Goal: Navigation & Orientation: Understand site structure

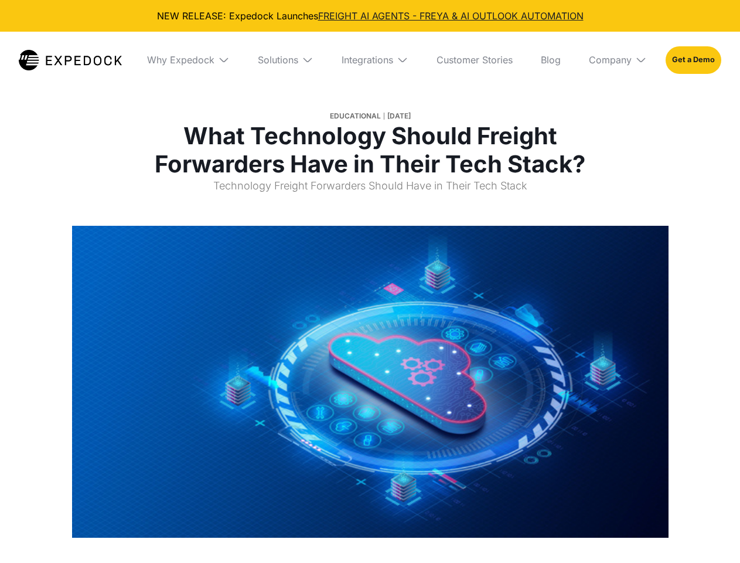
select select
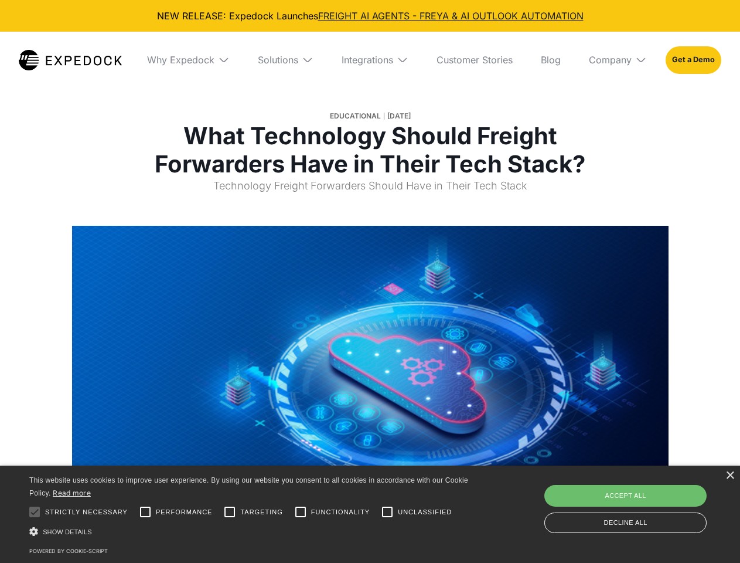
click at [370, 60] on div "Integrations" at bounding box center [368, 60] width 52 height 12
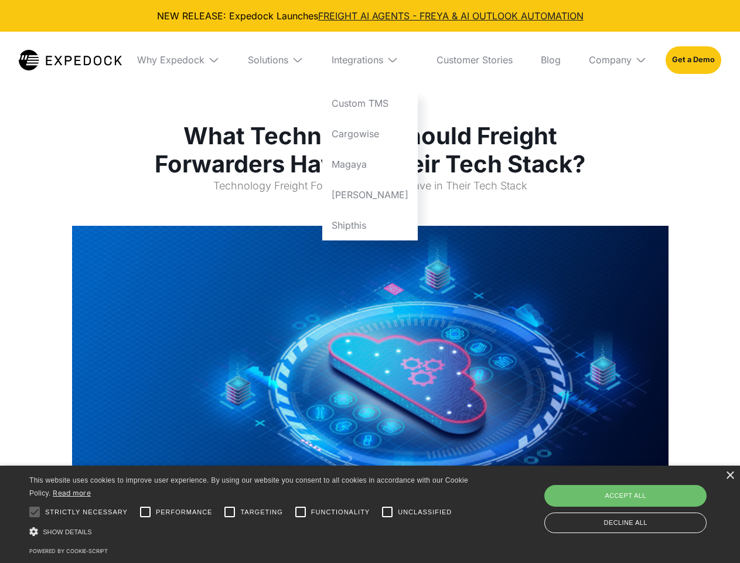
click at [188, 60] on div "Why Expedock" at bounding box center [170, 60] width 67 height 12
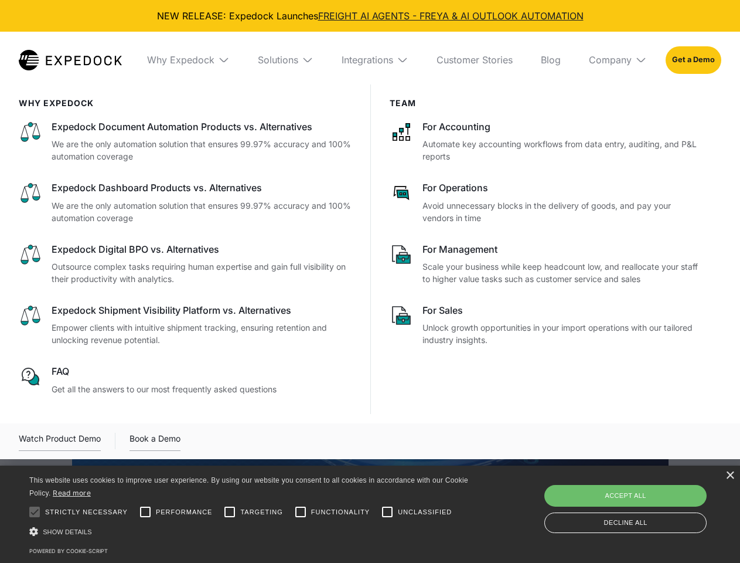
click at [285, 60] on div "Solutions" at bounding box center [278, 60] width 40 height 12
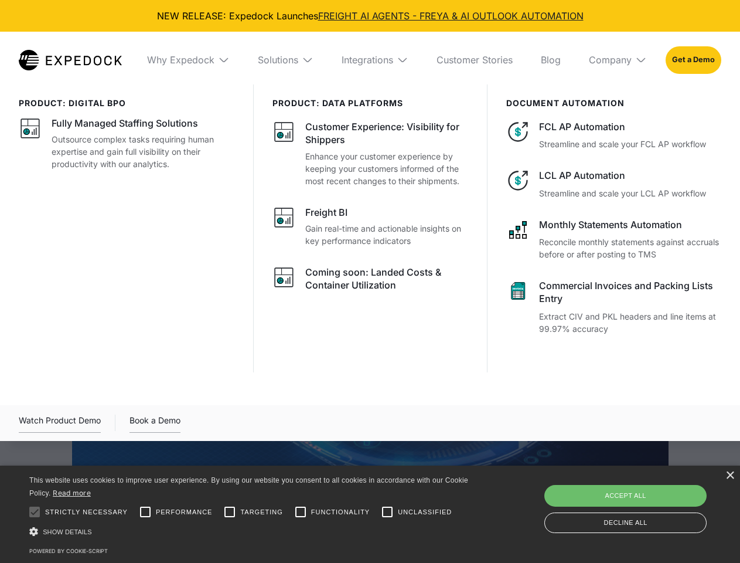
click at [375, 60] on div "Integrations" at bounding box center [368, 60] width 52 height 12
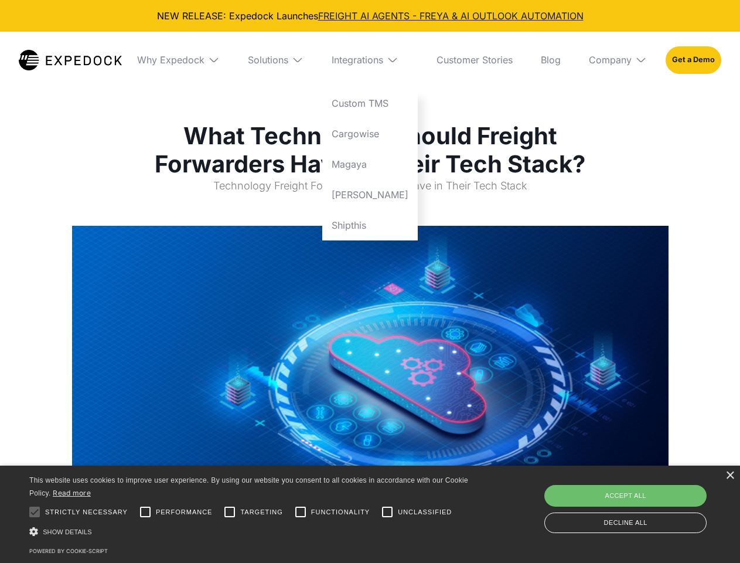
click at [618, 60] on div "Company" at bounding box center [610, 60] width 43 height 12
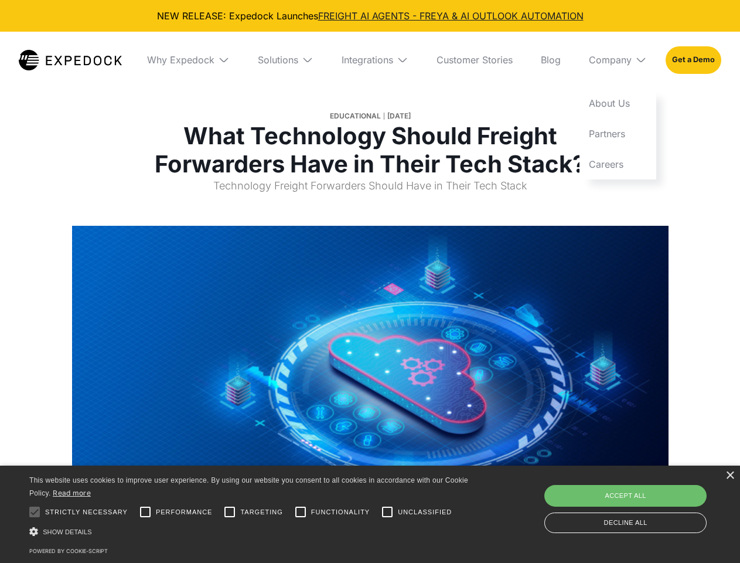
click at [35, 512] on div at bounding box center [34, 511] width 23 height 23
click at [145, 512] on input "Performance" at bounding box center [145, 511] width 23 height 23
checkbox input "true"
click at [230, 512] on input "Targeting" at bounding box center [229, 511] width 23 height 23
checkbox input "true"
